Goal: Information Seeking & Learning: Understand process/instructions

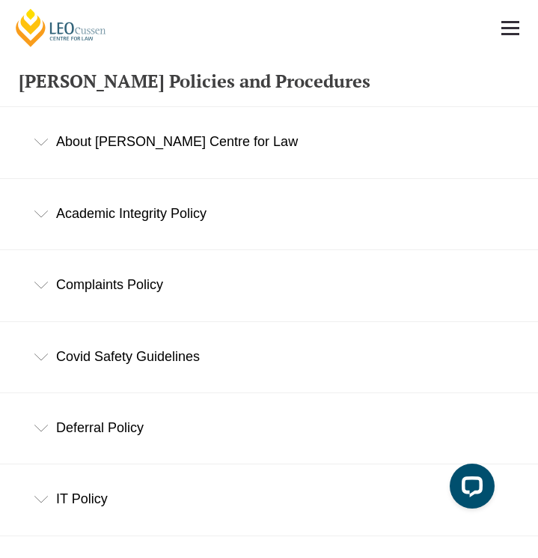
scroll to position [553, 0]
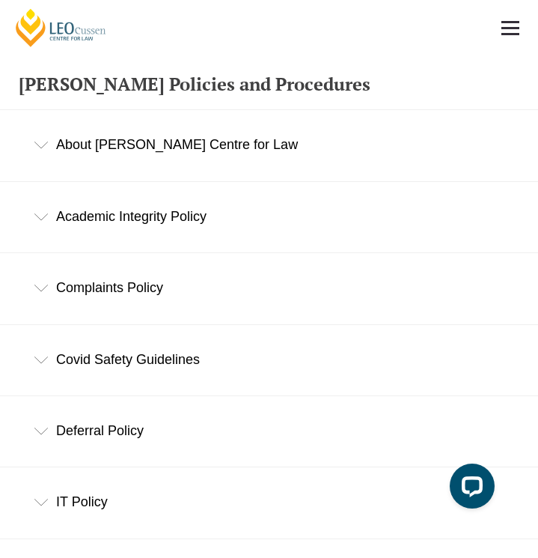
click at [135, 220] on div "Academic Integrity Policy" at bounding box center [269, 217] width 538 height 70
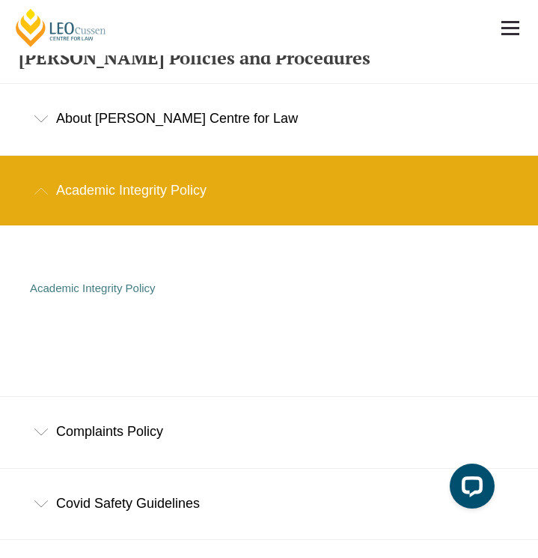
scroll to position [585, 0]
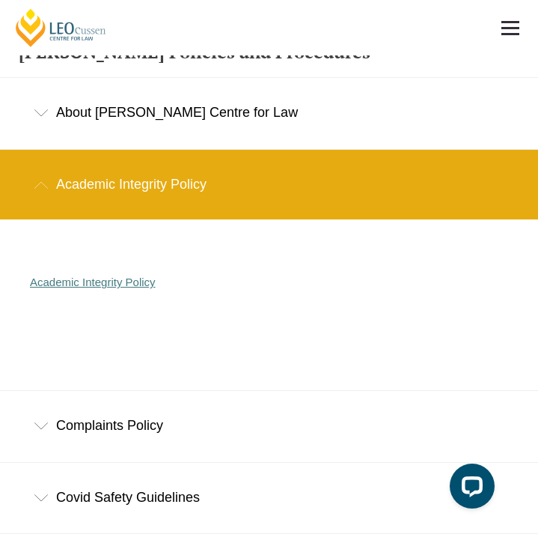
click at [112, 276] on link "Academic Integrity Policy" at bounding box center [93, 281] width 126 height 13
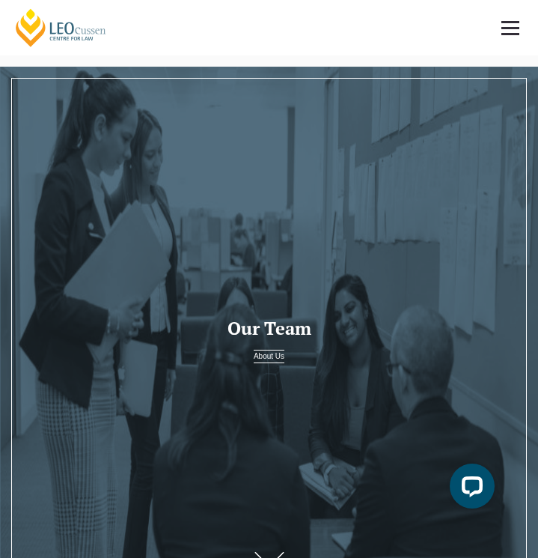
click at [503, 37] on link at bounding box center [510, 27] width 55 height 55
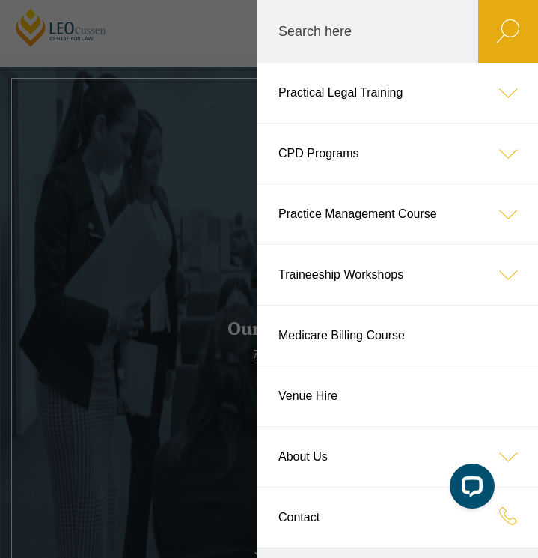
click at [400, 82] on link "Practical Legal Training" at bounding box center [397, 93] width 281 height 60
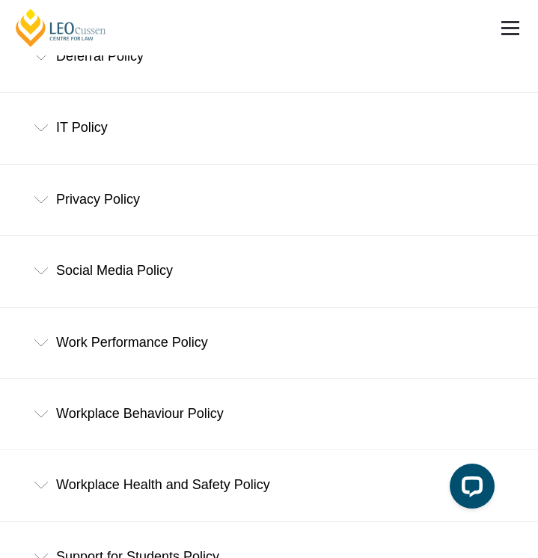
scroll to position [956, 0]
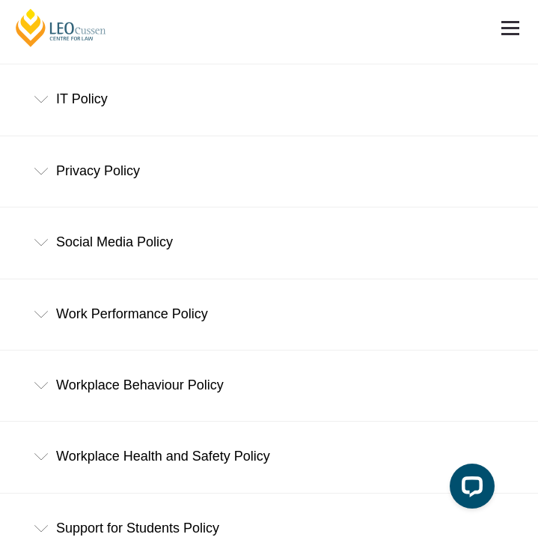
click at [208, 323] on div "Work Performance Policy" at bounding box center [269, 314] width 538 height 70
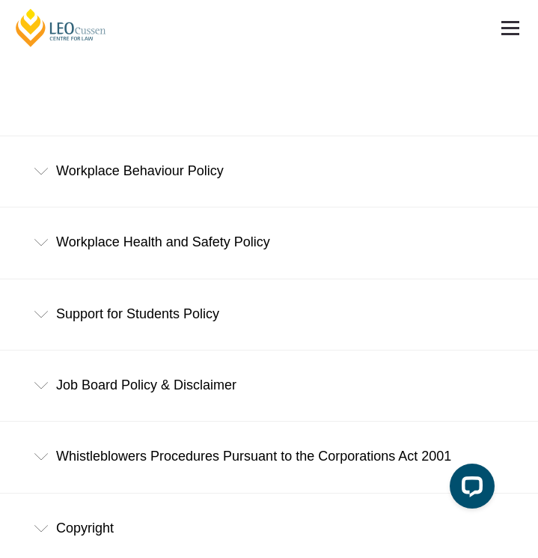
scroll to position [1344, 0]
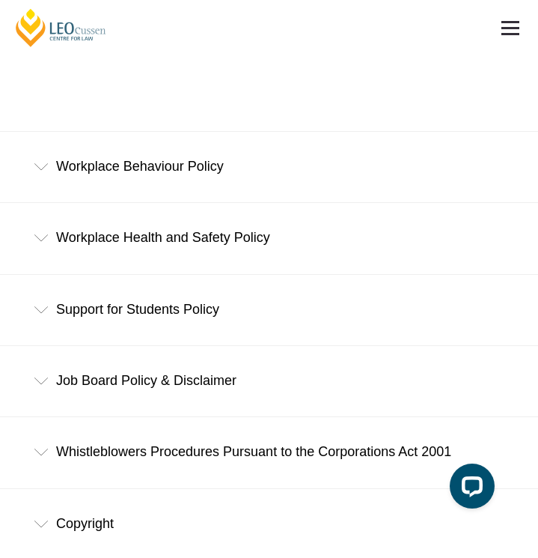
click at [292, 303] on div "Support for Students Policy" at bounding box center [269, 310] width 538 height 70
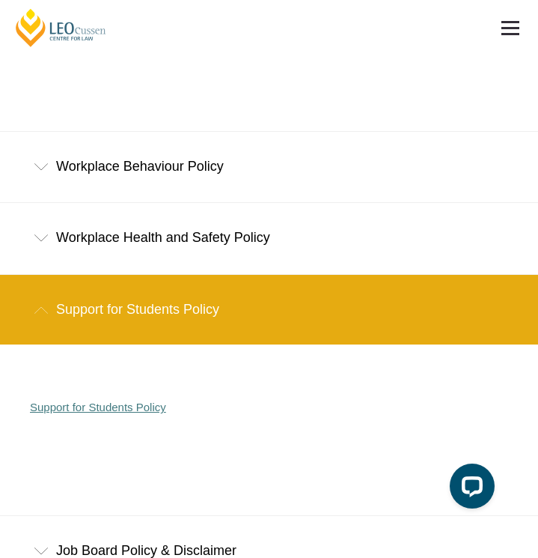
click at [125, 412] on link "Support for Students Policy" at bounding box center [98, 406] width 136 height 13
